Goal: Task Accomplishment & Management: Manage account settings

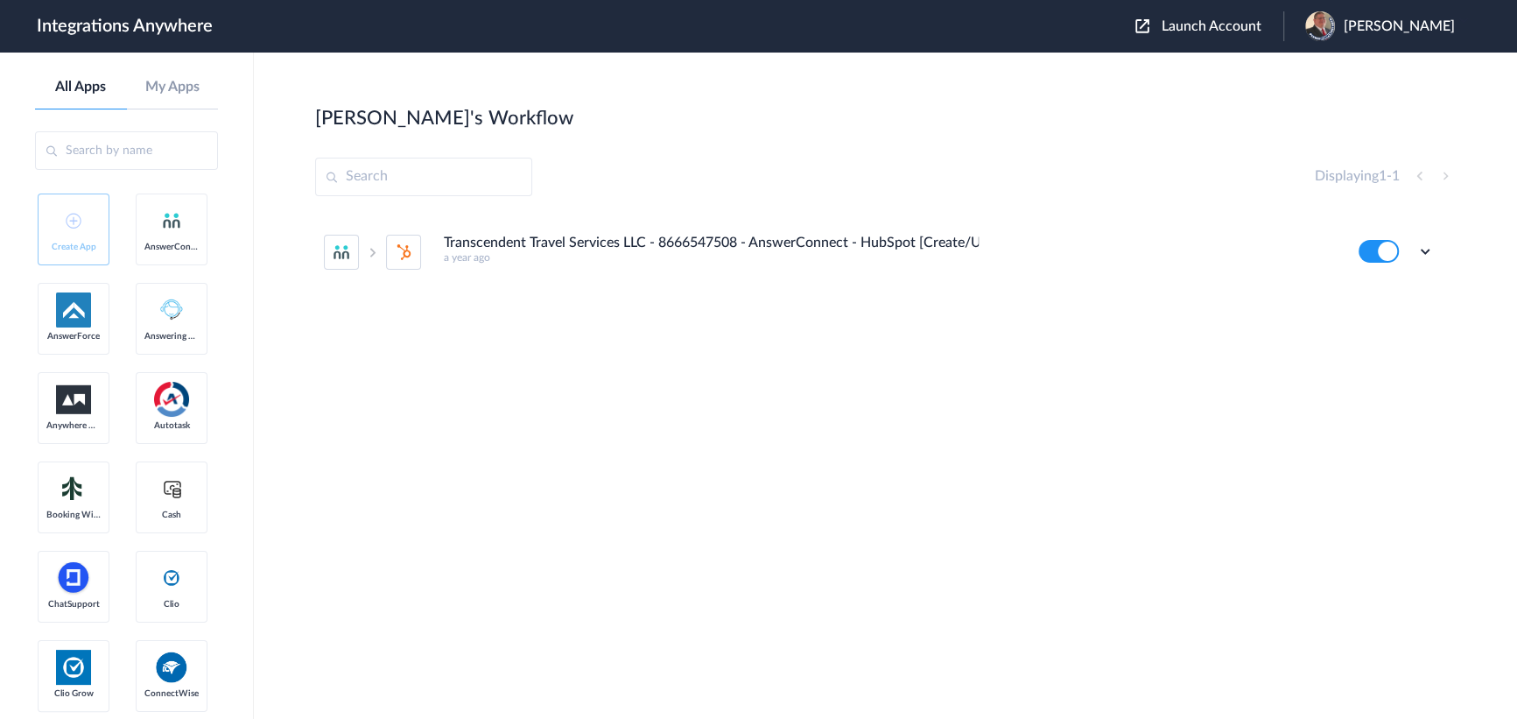
click at [1223, 25] on span "Launch Account" at bounding box center [1212, 26] width 100 height 14
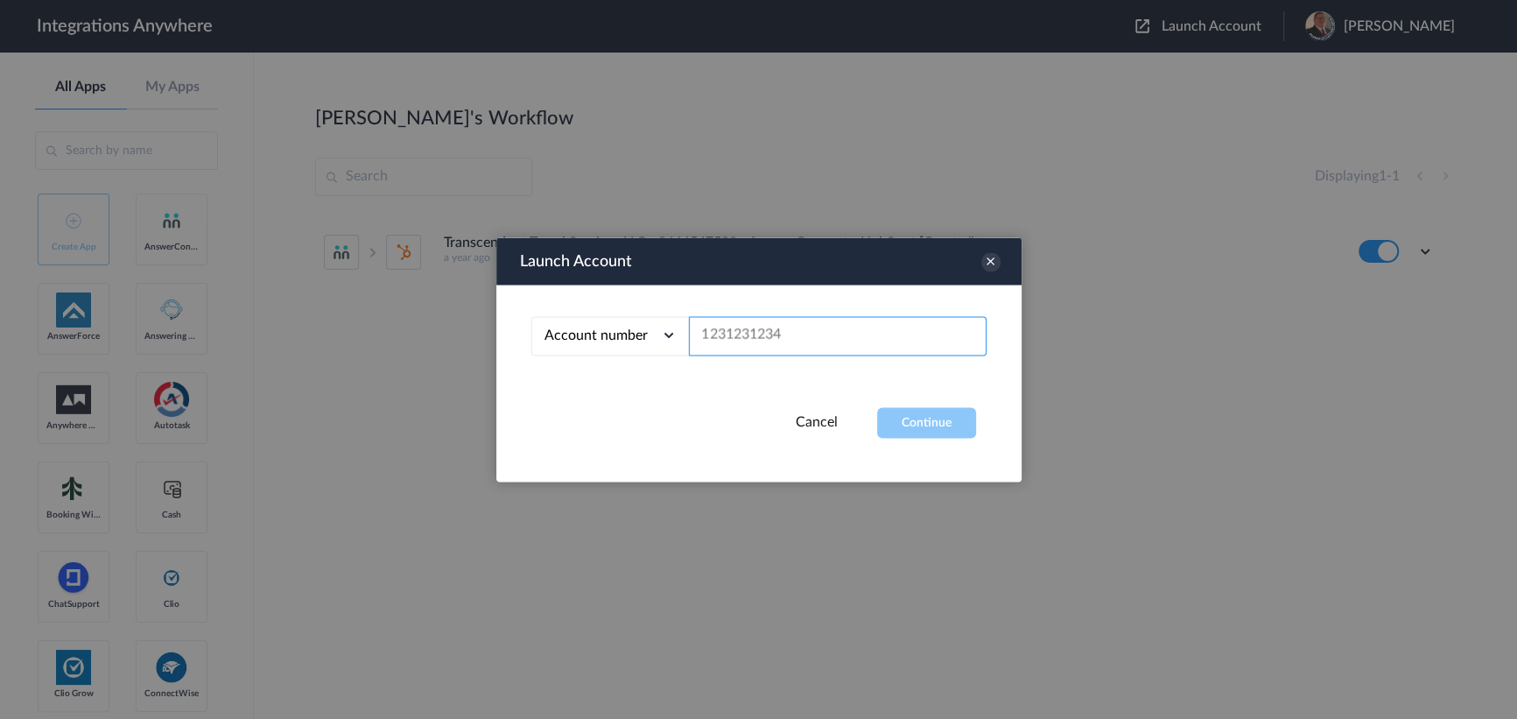
click at [787, 339] on input "text" at bounding box center [838, 335] width 298 height 39
paste input "9193427550"
click at [936, 426] on button "Continue" at bounding box center [926, 422] width 99 height 31
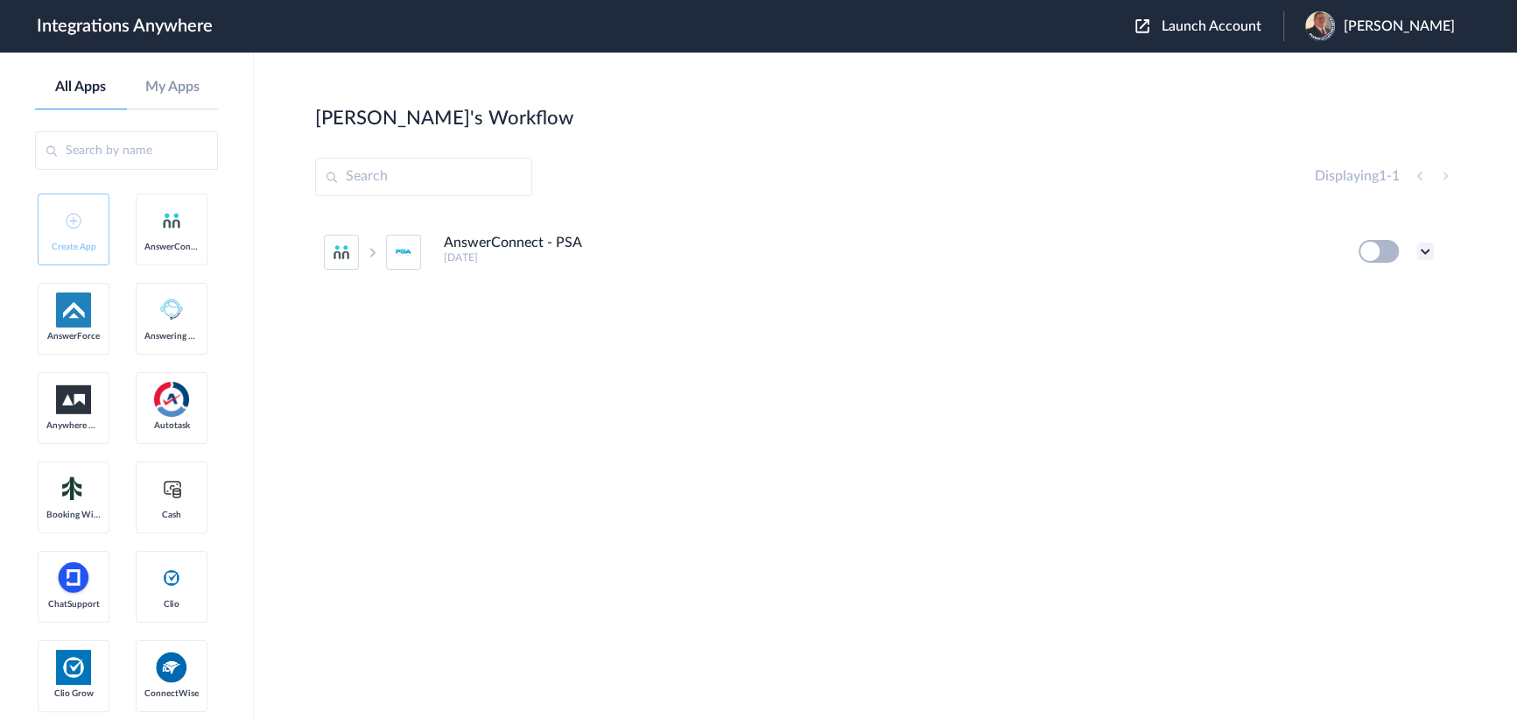
click at [1427, 254] on icon at bounding box center [1426, 252] width 18 height 18
click at [1375, 321] on link "Task history" at bounding box center [1375, 324] width 84 height 12
click at [1427, 250] on icon at bounding box center [1426, 252] width 18 height 18
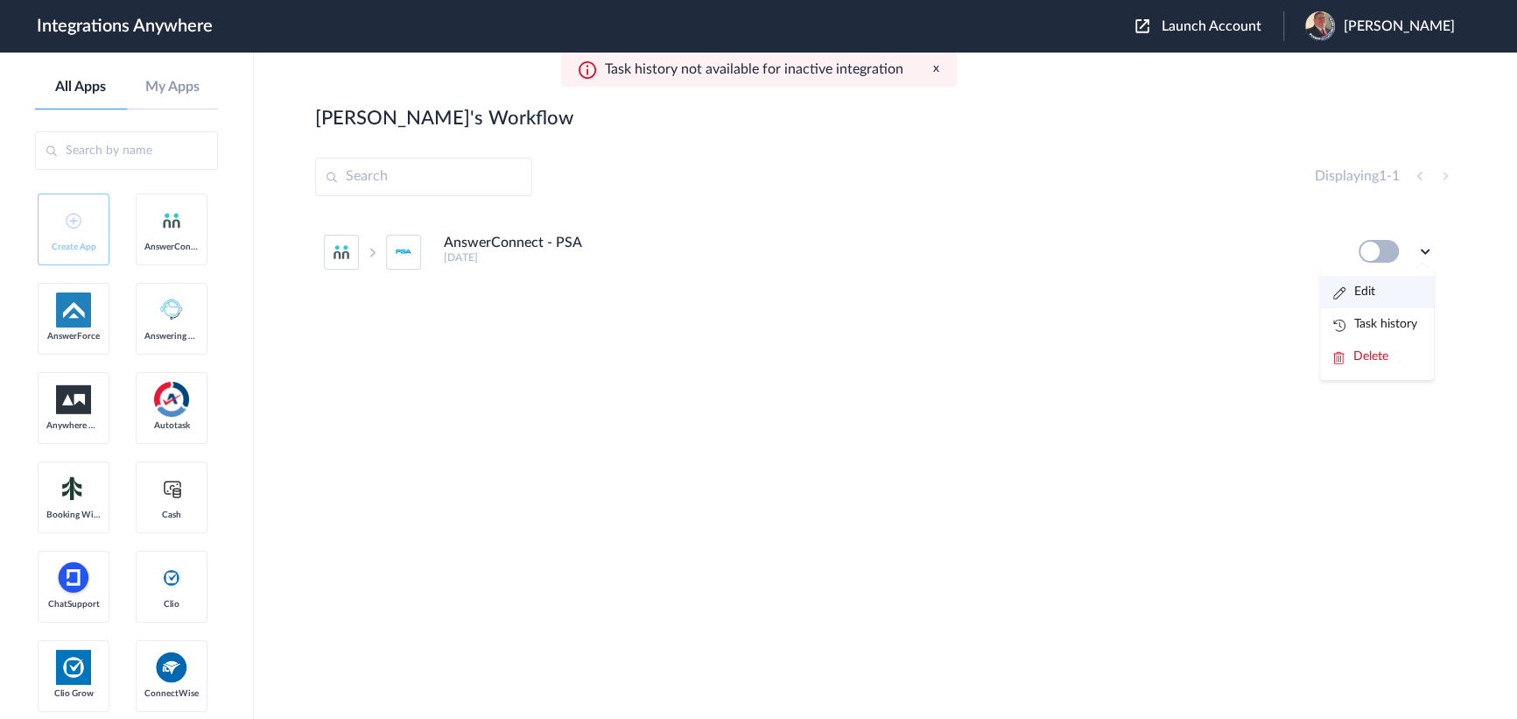
click at [1359, 292] on link "Edit" at bounding box center [1354, 291] width 42 height 12
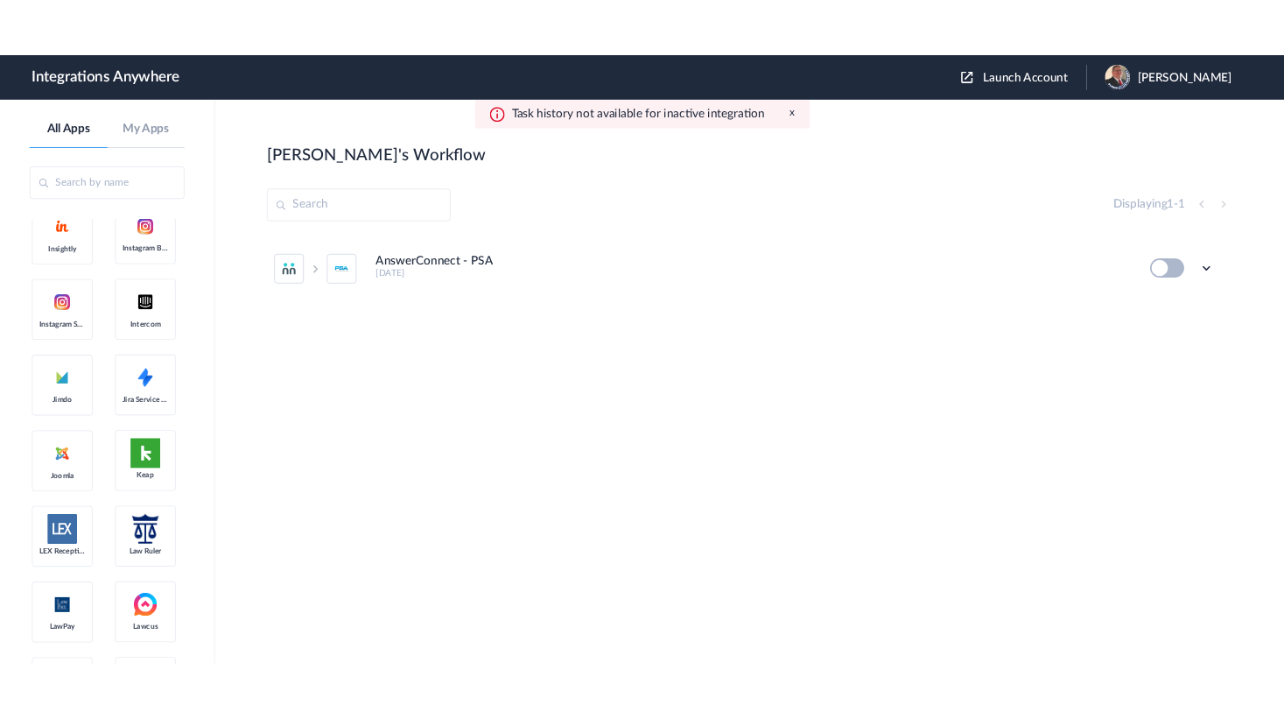
scroll to position [1751, 0]
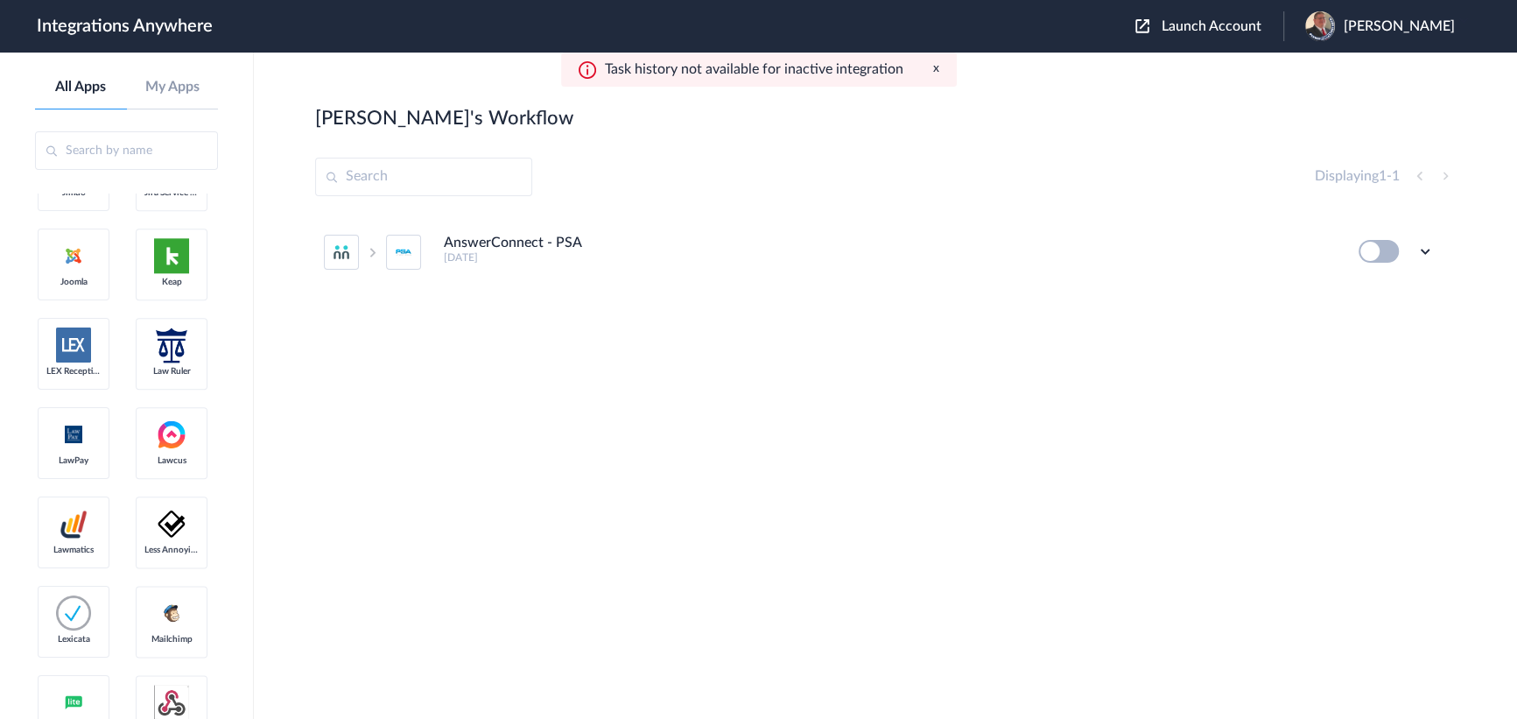
click at [1213, 32] on span "Launch Account" at bounding box center [1212, 26] width 100 height 14
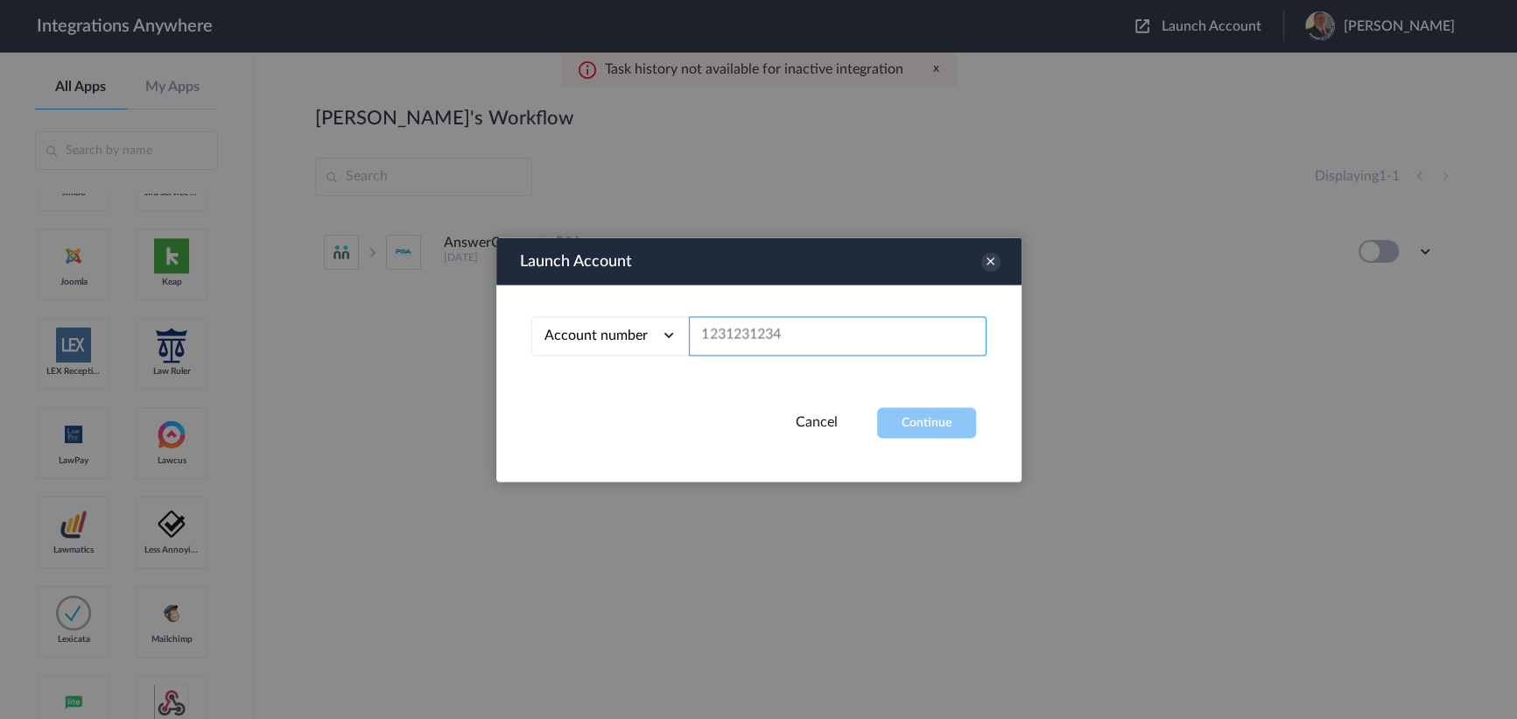
click at [778, 331] on input "text" at bounding box center [838, 335] width 298 height 39
paste input "1260008436"
click at [930, 425] on button "Continue" at bounding box center [926, 422] width 99 height 31
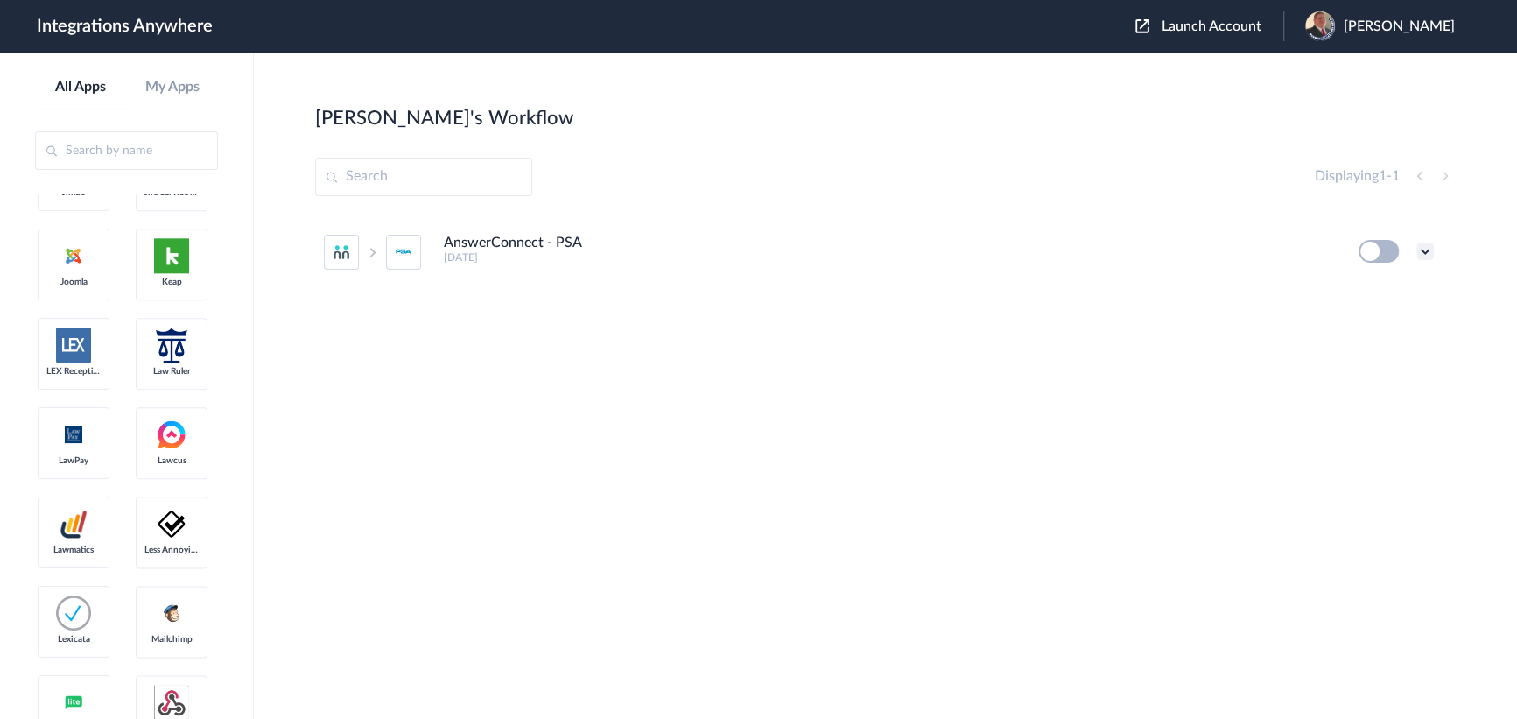
click at [1423, 245] on icon at bounding box center [1426, 252] width 18 height 18
click at [1375, 299] on li "Edit" at bounding box center [1377, 292] width 114 height 32
click at [841, 230] on li "AnswerConnect - PSA 5 months ago Edit Task history Delete" at bounding box center [879, 252] width 1110 height 77
click at [1208, 26] on span "Launch Account" at bounding box center [1212, 26] width 100 height 14
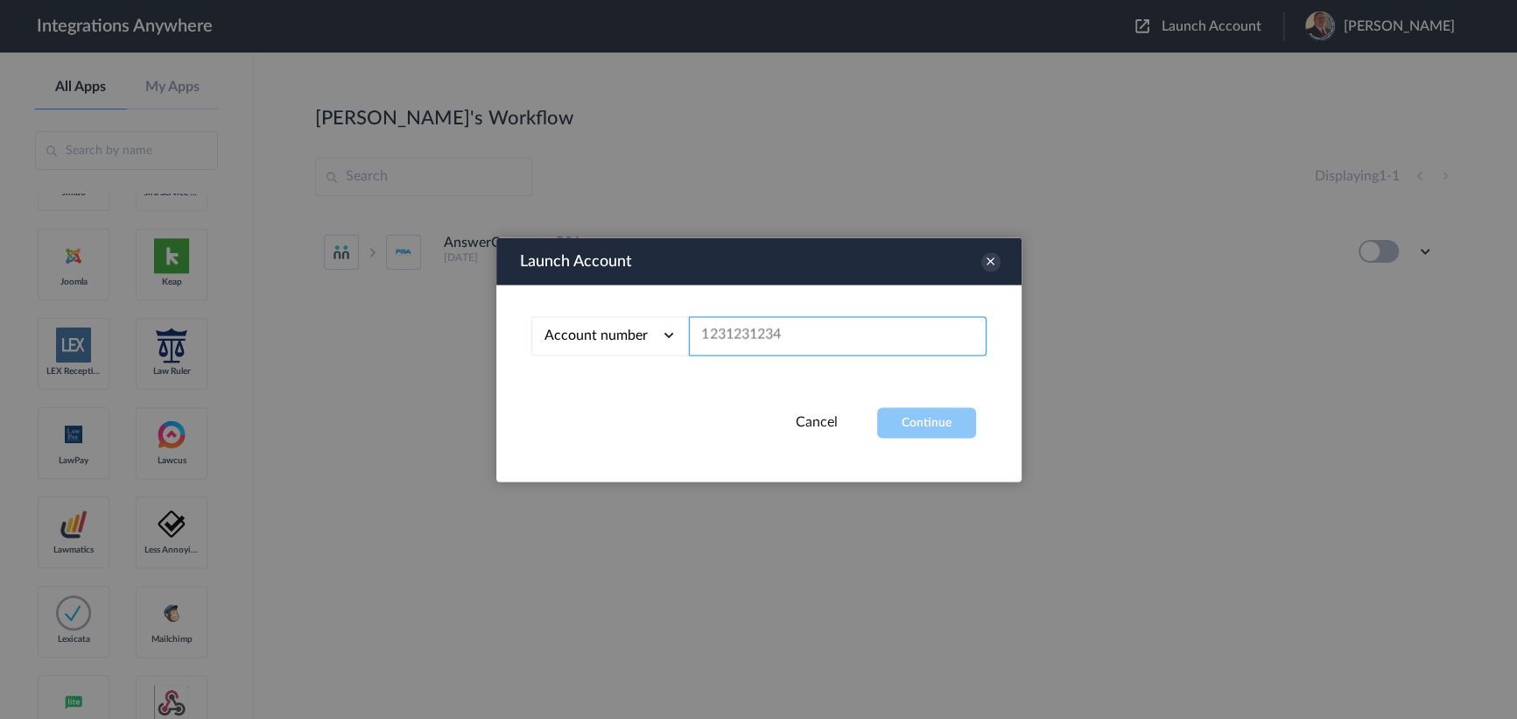
click at [758, 350] on input "text" at bounding box center [838, 335] width 298 height 39
paste input "8286334225"
click at [953, 442] on div "Launch Account Account number Account number Email address 8286334225 Cancel Co…" at bounding box center [758, 359] width 525 height 244
click at [929, 424] on button "Continue" at bounding box center [926, 422] width 99 height 31
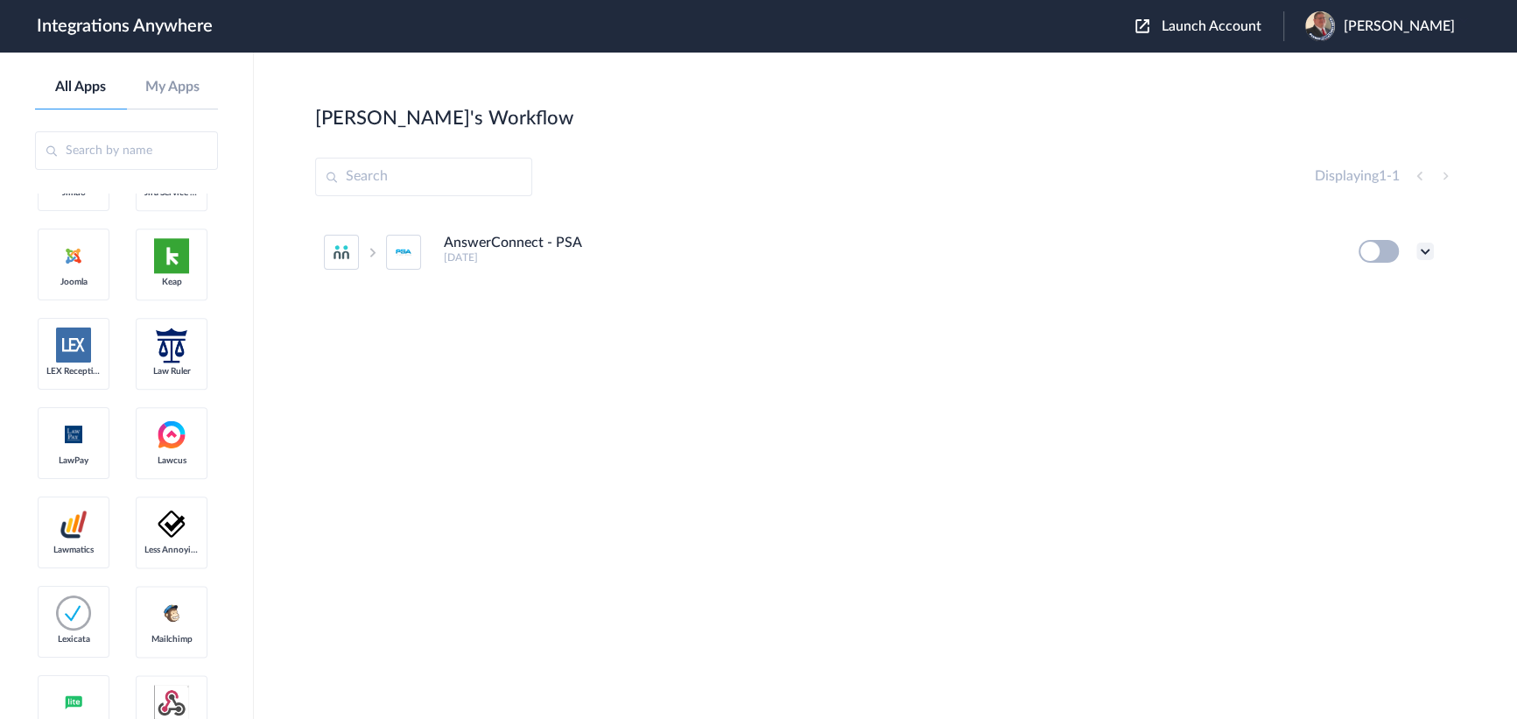
click at [1422, 247] on icon at bounding box center [1426, 252] width 18 height 18
click at [1375, 324] on link "Task history" at bounding box center [1375, 324] width 84 height 12
click at [1424, 251] on icon at bounding box center [1426, 252] width 18 height 18
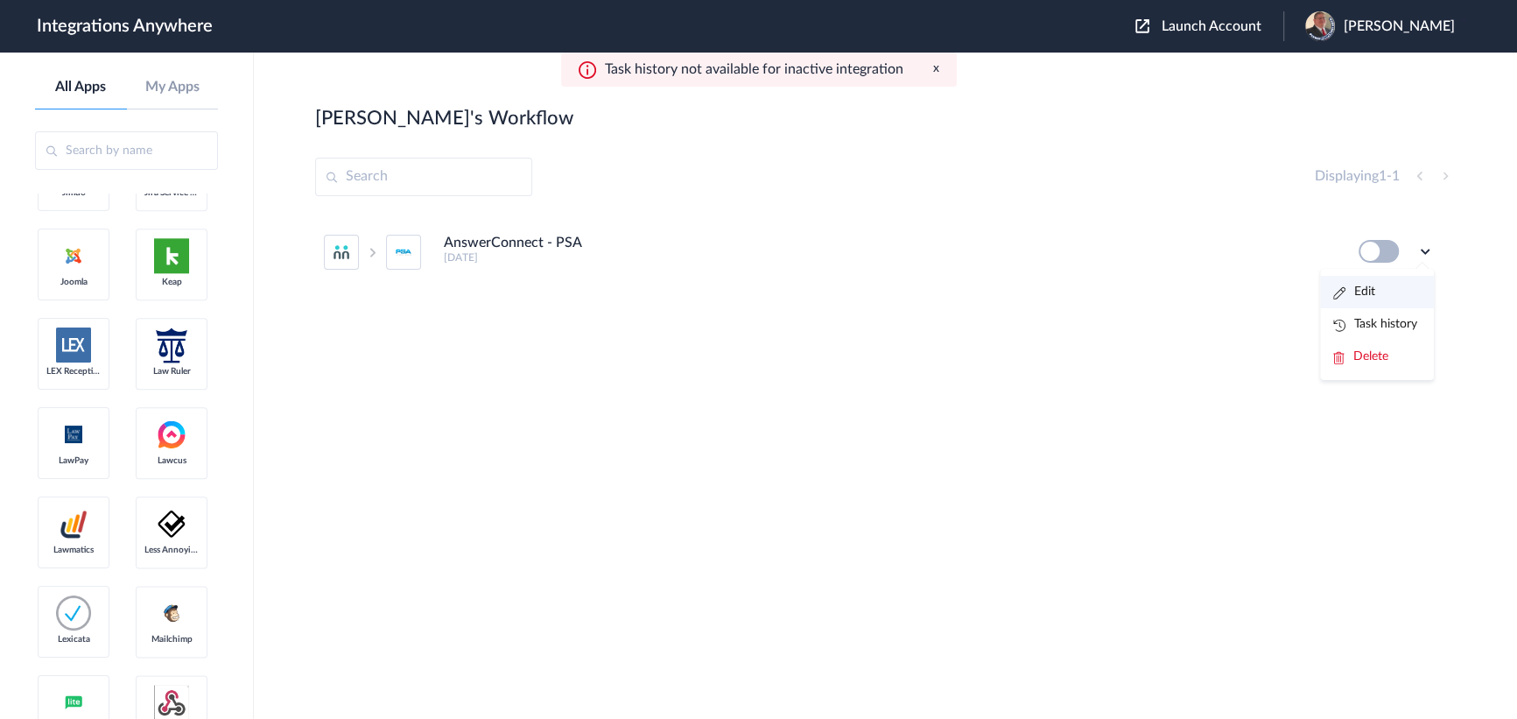
click at [1382, 289] on li "Edit" at bounding box center [1377, 292] width 114 height 32
click at [1201, 30] on span "Launch Account" at bounding box center [1212, 26] width 100 height 14
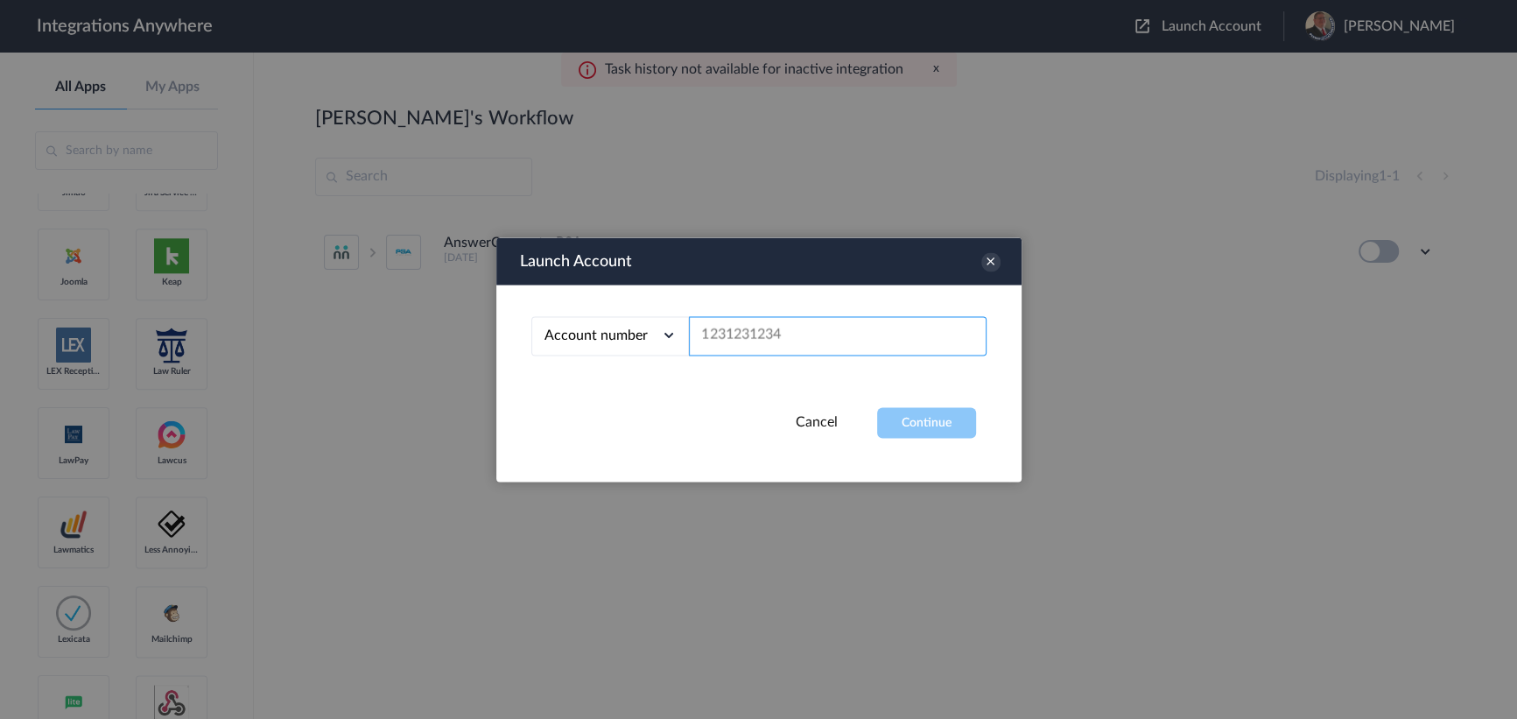
click at [807, 333] on input "text" at bounding box center [838, 335] width 298 height 39
paste input "2529669023"
click at [895, 412] on button "Continue" at bounding box center [926, 422] width 99 height 31
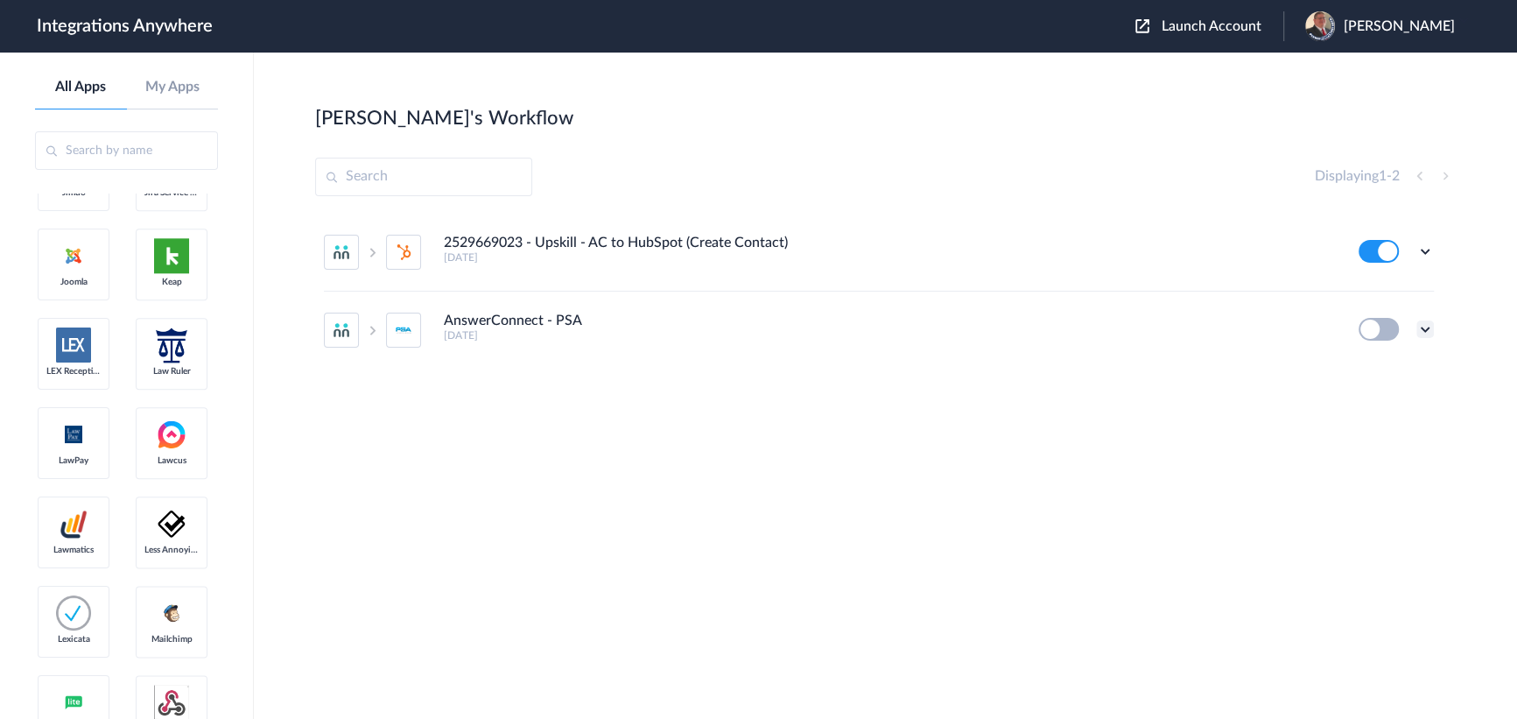
click at [1427, 327] on icon at bounding box center [1426, 329] width 18 height 18
click at [1375, 428] on span "Delete" at bounding box center [1371, 434] width 35 height 12
click at [1353, 439] on li "Are you sure?" at bounding box center [1377, 442] width 114 height 47
click at [766, 149] on section "Gabrielle's Workflow Create Displaying 1 - 1 2529669023 - Upskill - AC to HubSp…" at bounding box center [885, 438] width 1141 height 666
click at [670, 172] on div "Displaying 1 - 1" at bounding box center [885, 177] width 1141 height 39
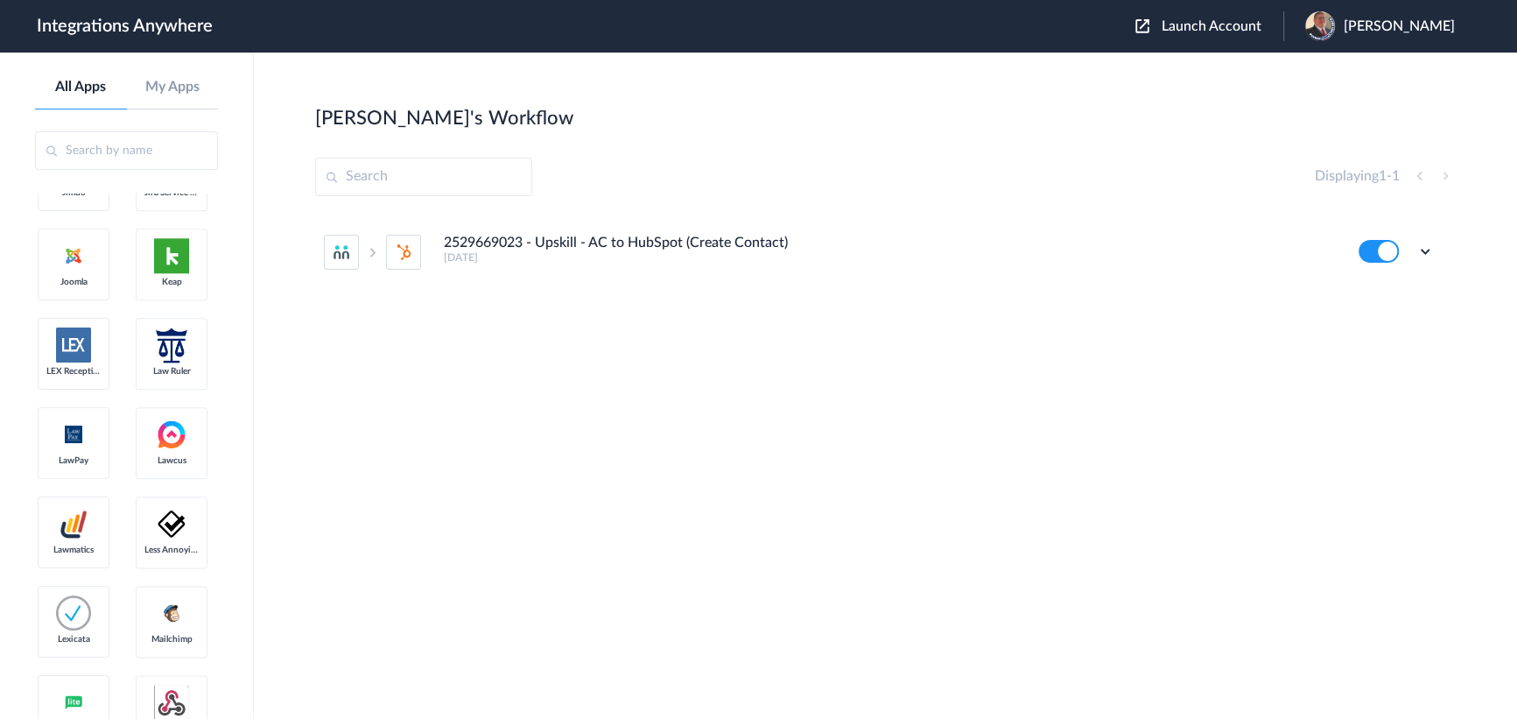
click at [734, 144] on section "Gabrielle's Workflow Create Displaying 1 - 1 2529669023 - Upskill - AC to HubSp…" at bounding box center [885, 438] width 1141 height 666
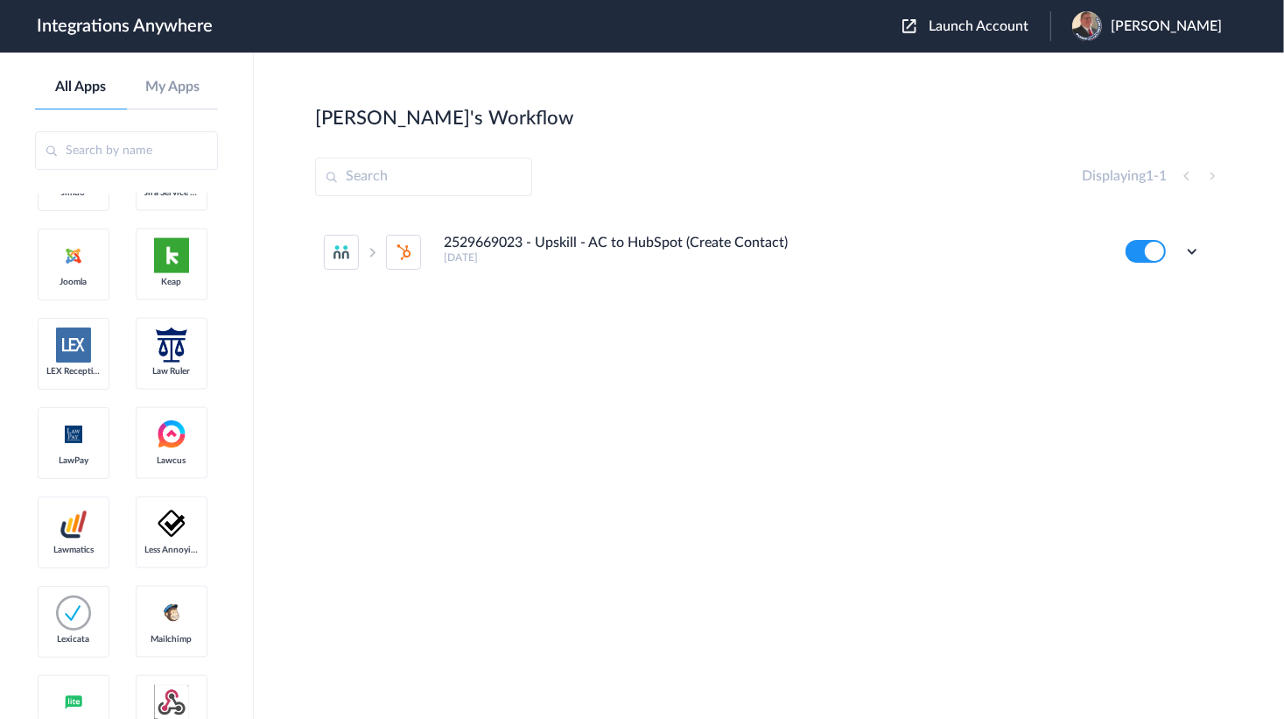
click at [1010, 23] on span "Launch Account" at bounding box center [979, 26] width 100 height 14
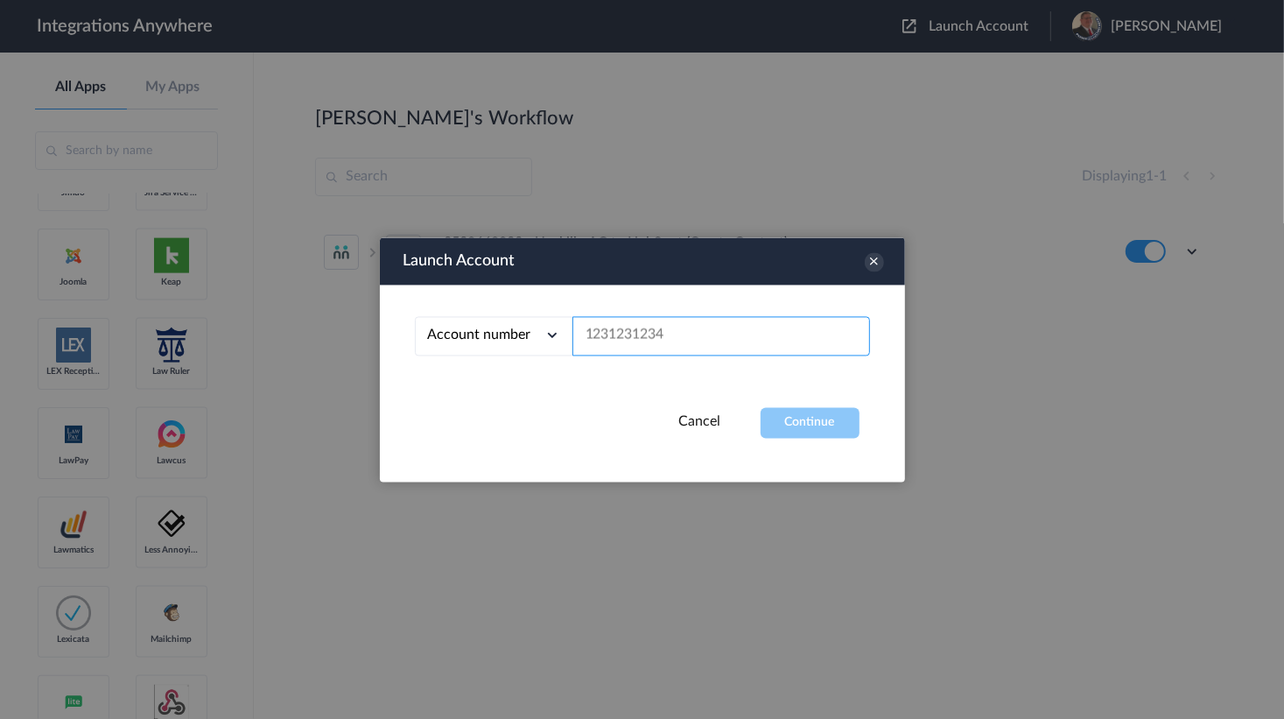
click at [665, 329] on input "text" at bounding box center [722, 335] width 298 height 39
paste input "7043967894"
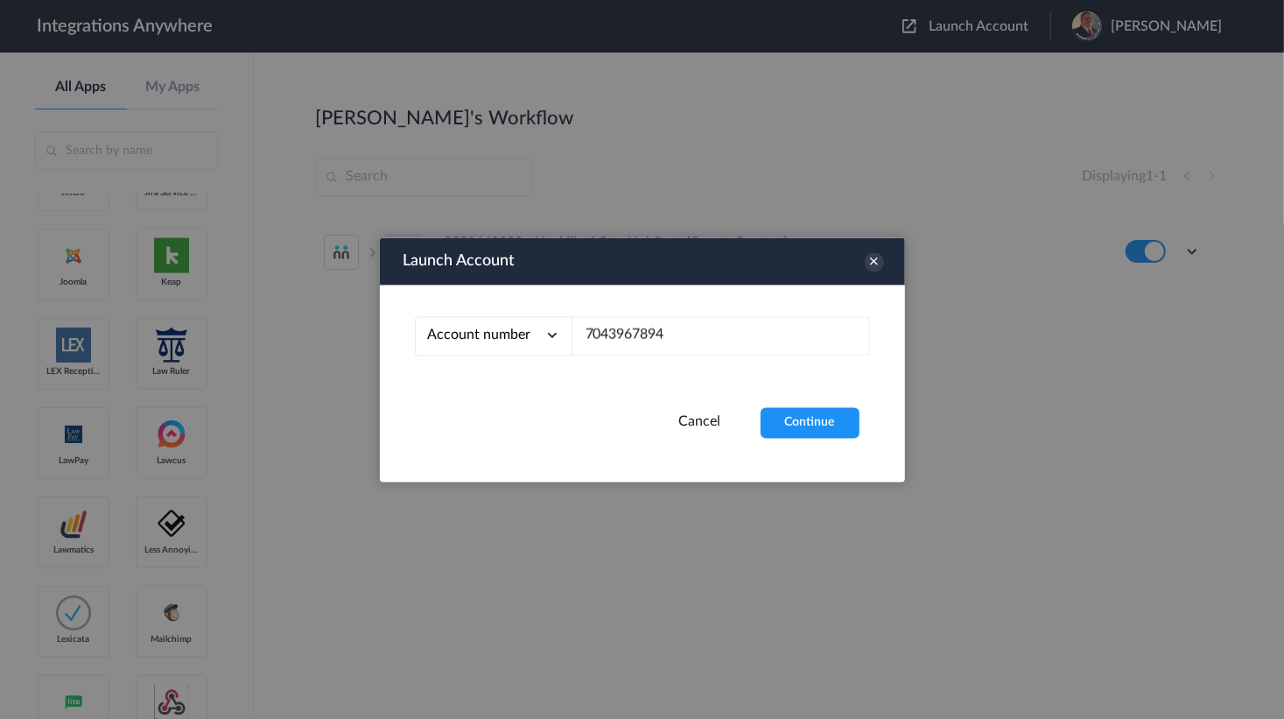
click at [796, 400] on div "Account number Account number Email address 7043967894" at bounding box center [642, 346] width 525 height 123
click at [806, 419] on button "Continue" at bounding box center [810, 422] width 99 height 31
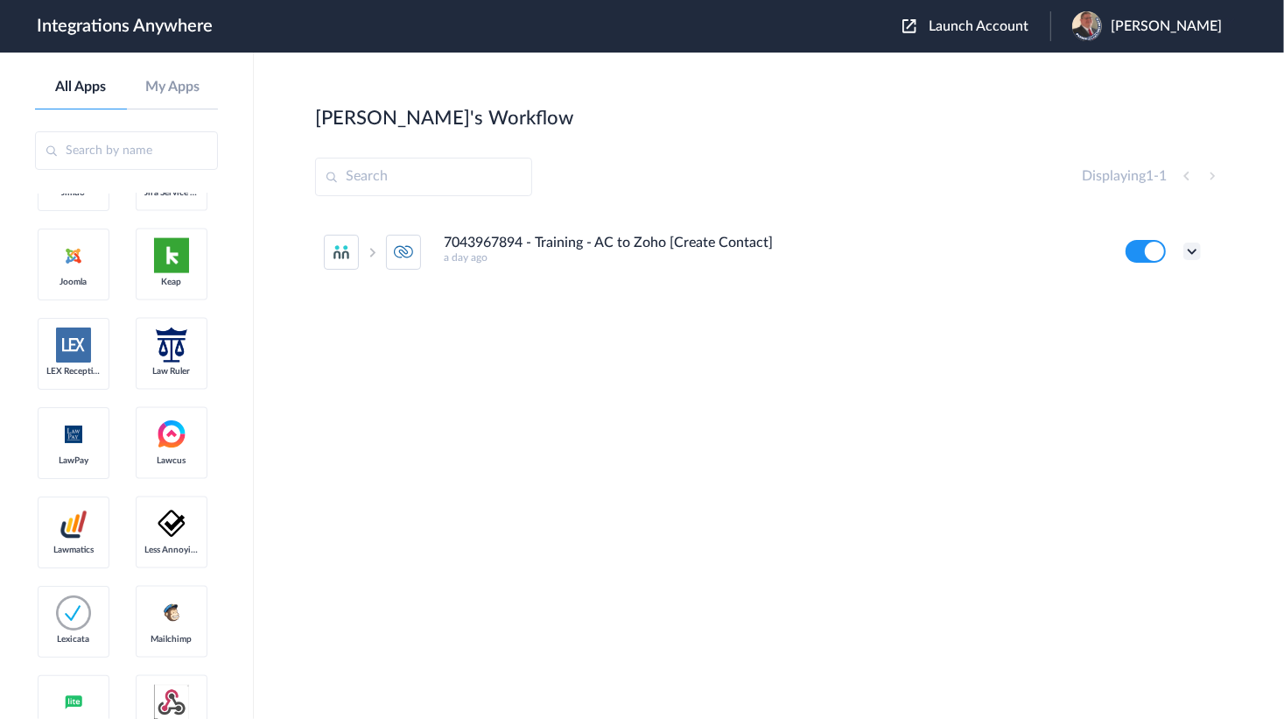
click at [1199, 247] on icon at bounding box center [1193, 252] width 18 height 18
click at [1131, 347] on li "Delete" at bounding box center [1144, 357] width 114 height 32
click at [1122, 373] on span "Are you sure?" at bounding box center [1132, 363] width 62 height 27
click at [970, 30] on span "Launch Account" at bounding box center [979, 26] width 100 height 14
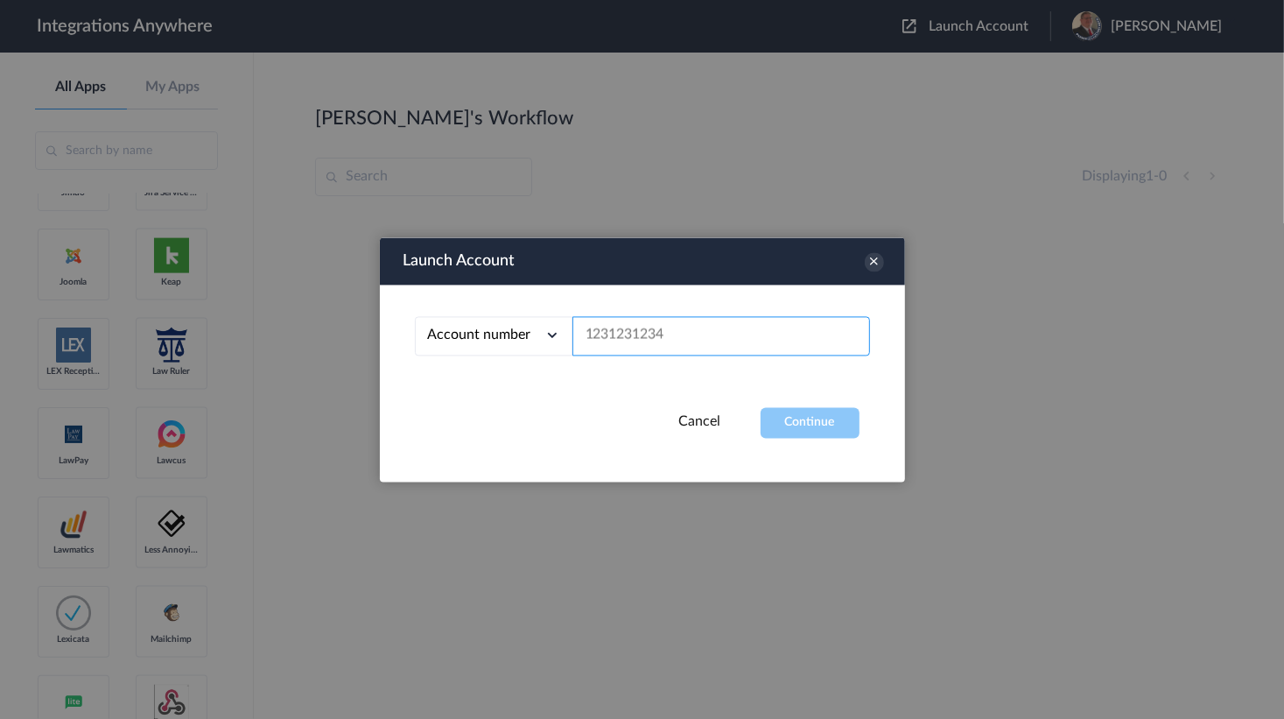
click at [640, 321] on input "text" at bounding box center [722, 335] width 298 height 39
paste input "9803781052"
type input "9803781052"
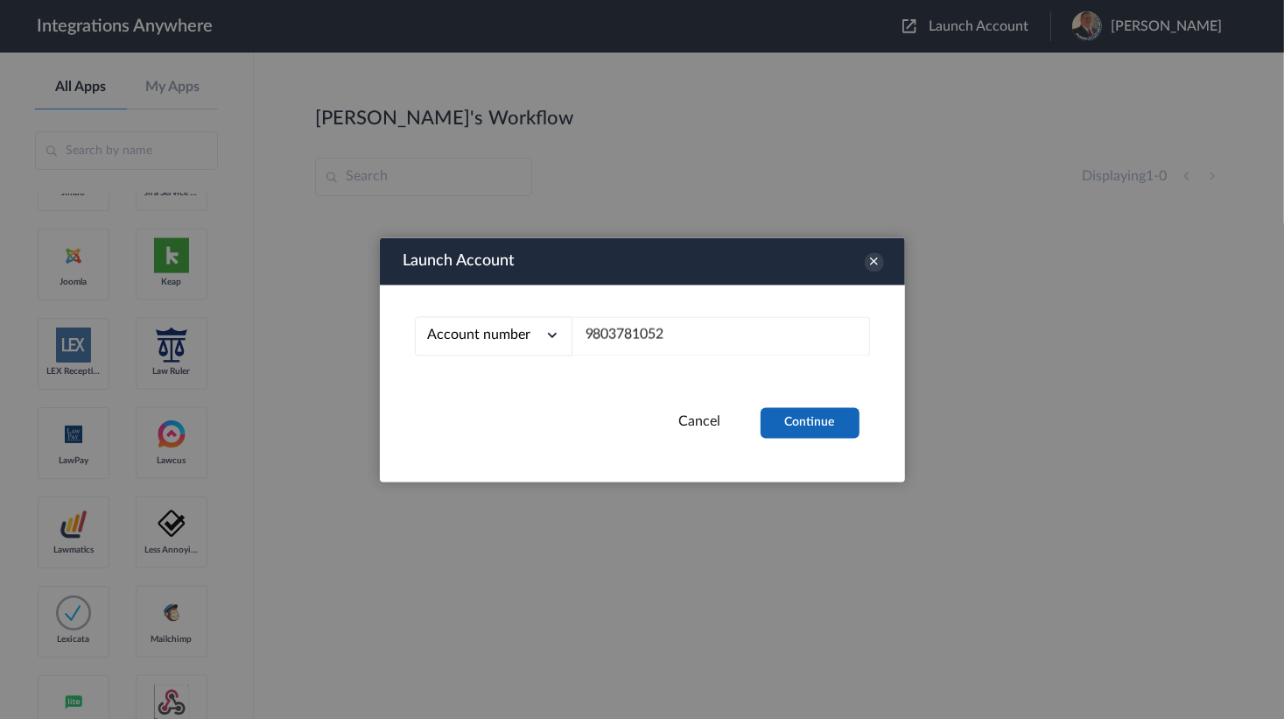
click at [829, 410] on button "Continue" at bounding box center [810, 422] width 99 height 31
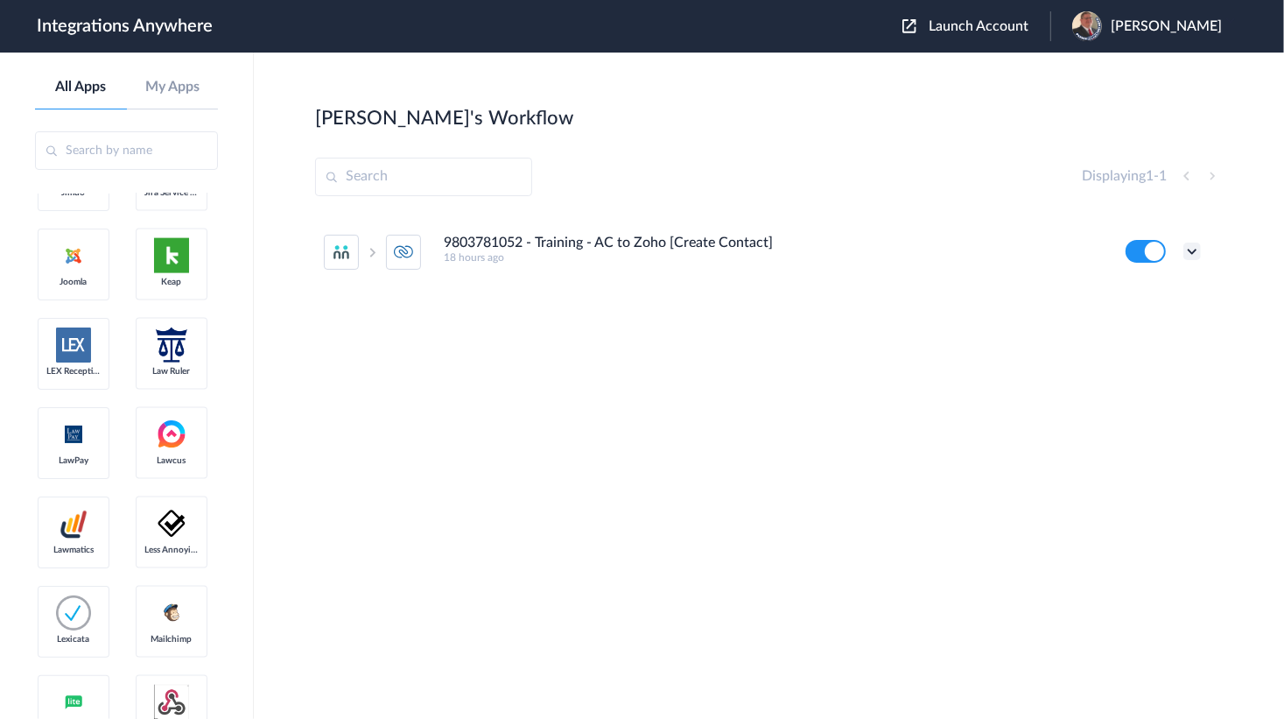
click at [1192, 250] on icon at bounding box center [1193, 252] width 18 height 18
click at [1136, 350] on span "Delete" at bounding box center [1138, 356] width 35 height 12
click at [1159, 355] on span "Are you sure?" at bounding box center [1132, 363] width 62 height 27
click at [640, 111] on div "Juliet's Workflow Create" at bounding box center [769, 117] width 908 height 25
drag, startPoint x: 869, startPoint y: 163, endPoint x: 914, endPoint y: 155, distance: 46.2
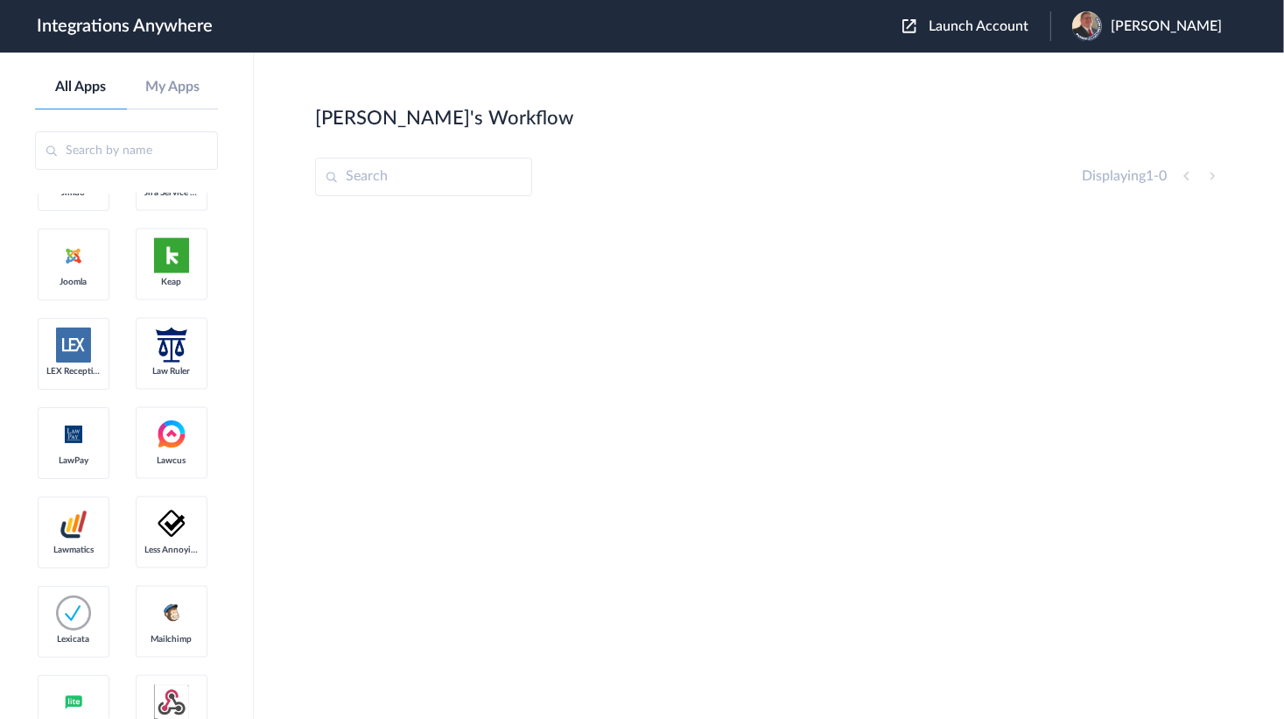
click at [869, 163] on div "Displaying 1 - 0" at bounding box center [769, 177] width 908 height 39
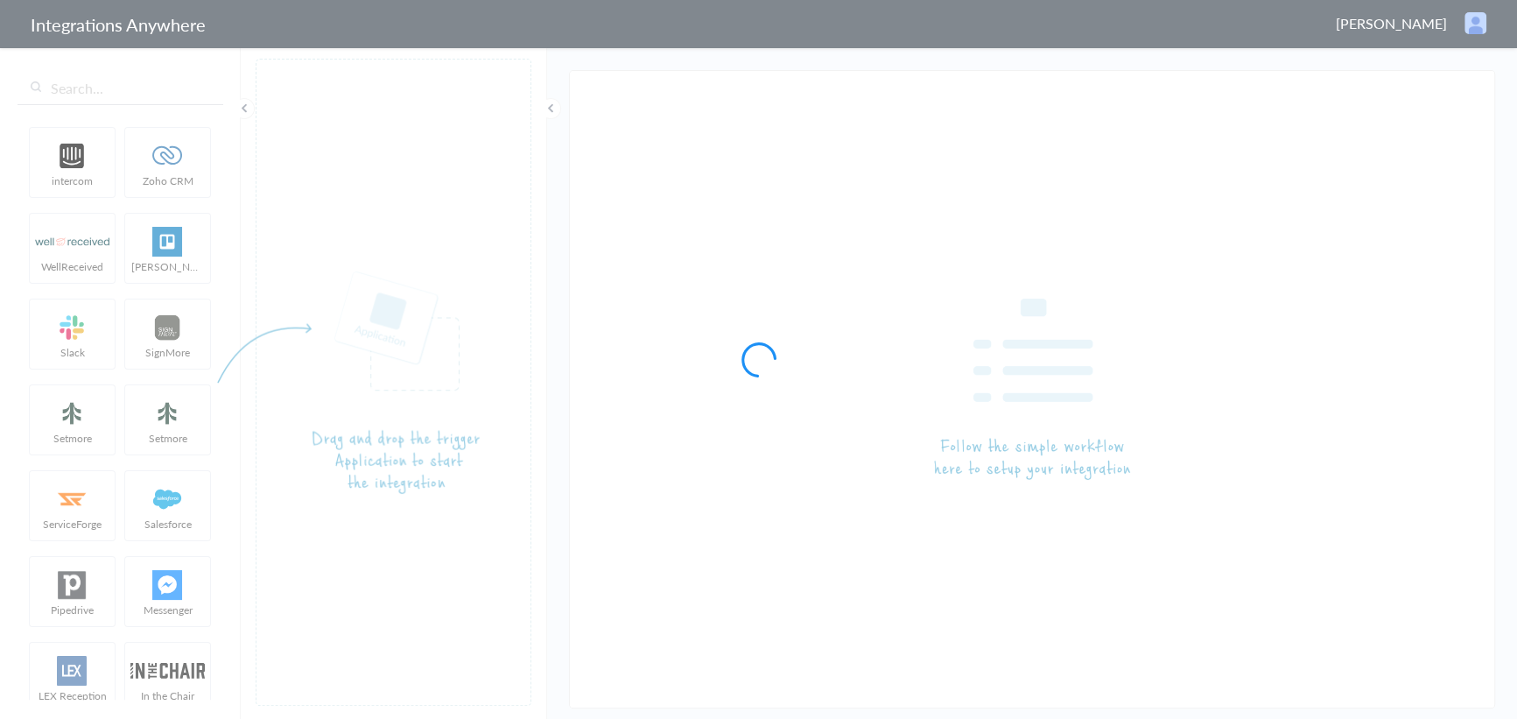
type input "AnswerConnect - PSA"
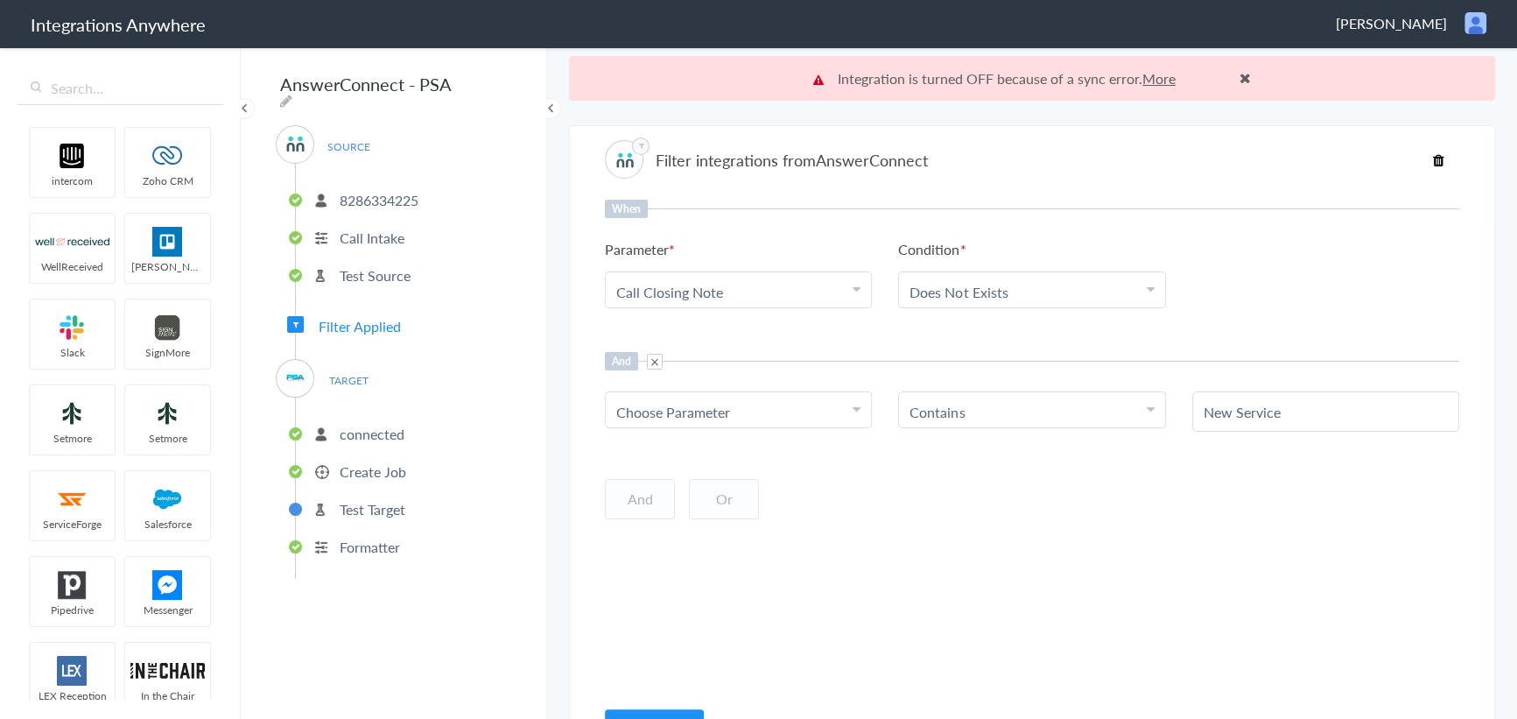
click at [368, 431] on p "connected" at bounding box center [372, 434] width 65 height 20
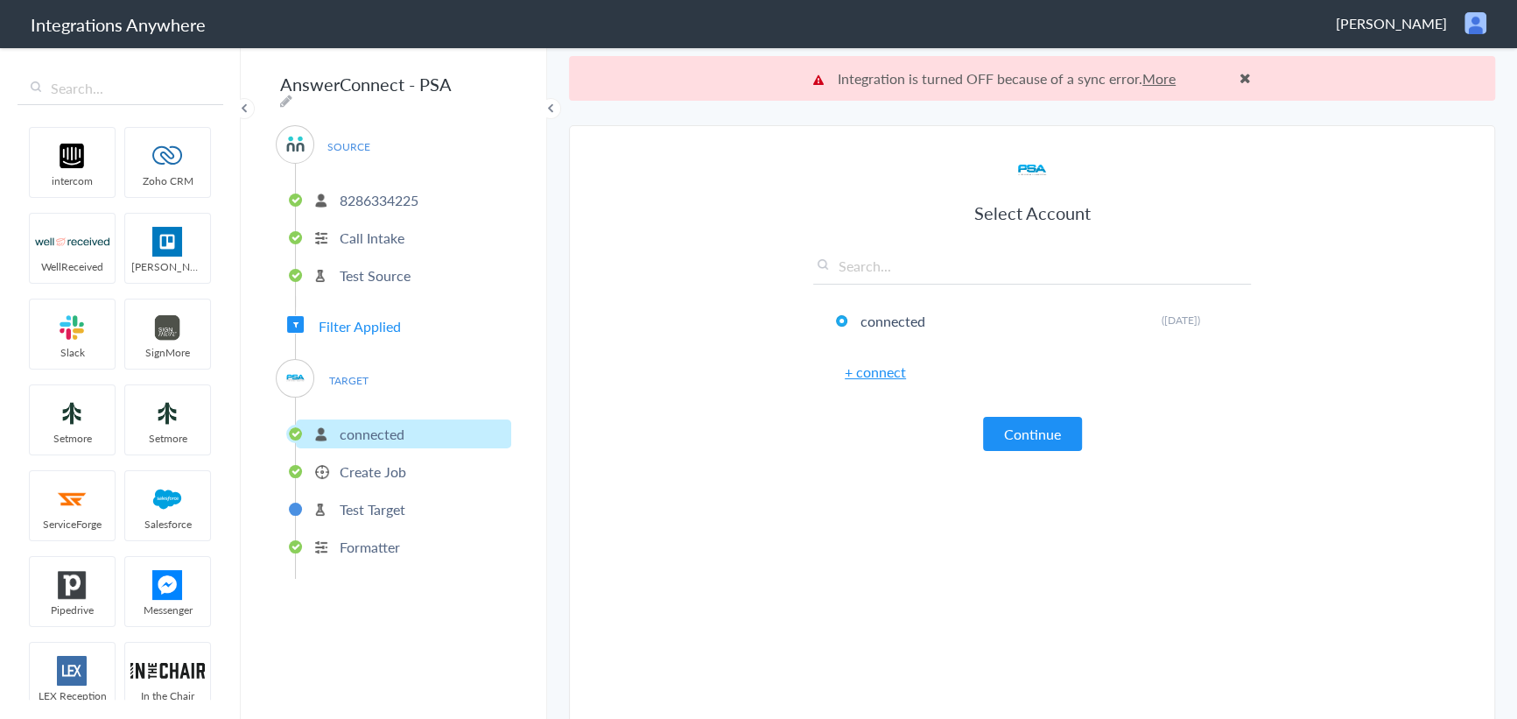
click at [362, 480] on ul "connected Create Job Test Target Formatter" at bounding box center [403, 487] width 216 height 181
click at [368, 463] on p "Create Job" at bounding box center [373, 471] width 67 height 20
